Goal: Information Seeking & Learning: Learn about a topic

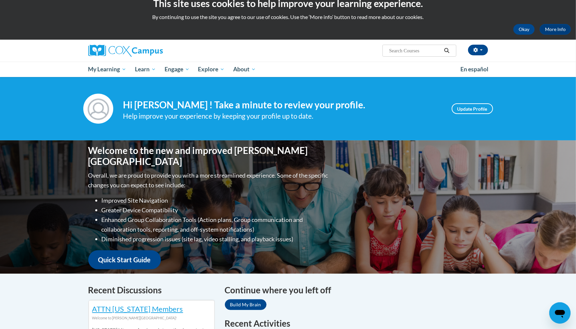
scroll to position [34, 0]
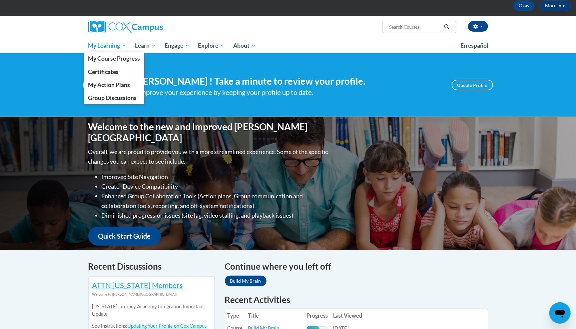
click at [116, 45] on span "My Learning" at bounding box center [107, 46] width 38 height 8
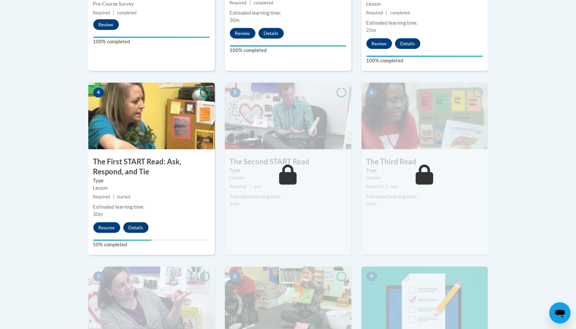
scroll to position [374, 0]
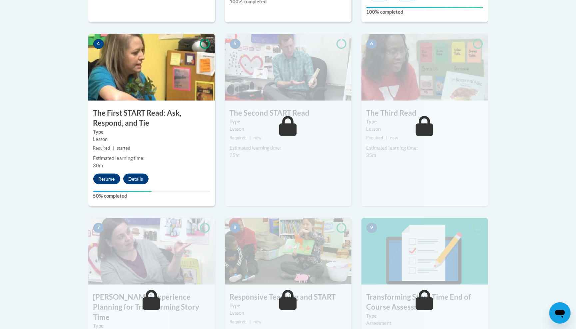
click at [111, 175] on button "Resume" at bounding box center [106, 179] width 27 height 11
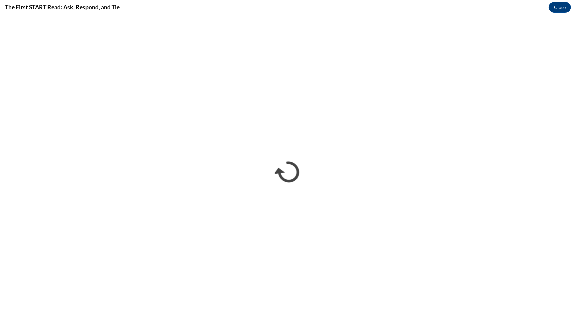
scroll to position [0, 0]
